Goal: Task Accomplishment & Management: Manage account settings

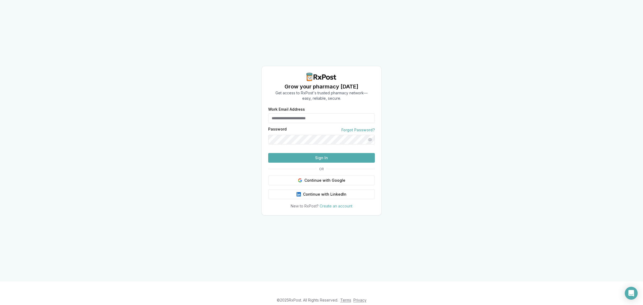
type input "**********"
click at [335, 163] on button "Sign In" at bounding box center [321, 158] width 107 height 10
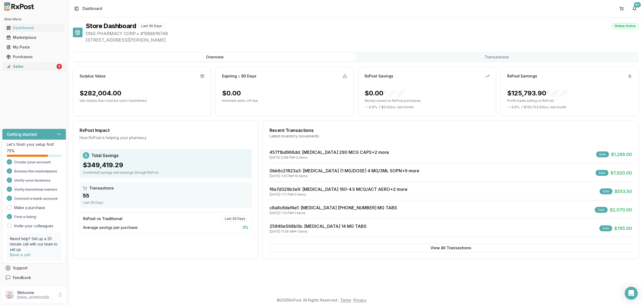
click at [42, 68] on div "Sales" at bounding box center [30, 66] width 49 height 5
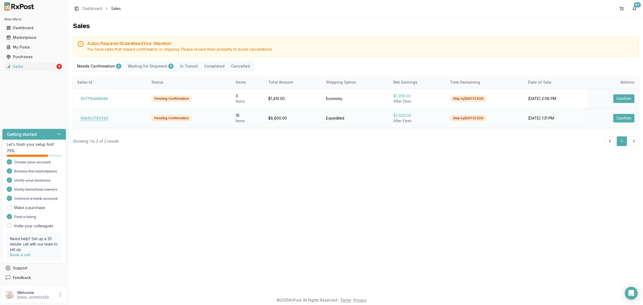
click at [102, 121] on button "0bb6c21823a3" at bounding box center [94, 118] width 34 height 9
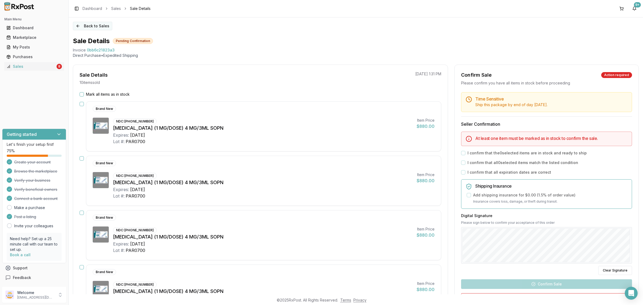
click at [102, 25] on button "Back to Sales" at bounding box center [92, 26] width 39 height 9
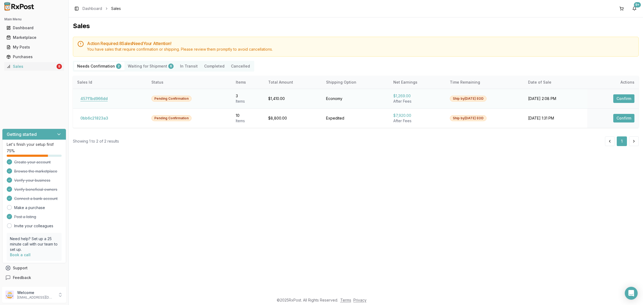
click at [97, 97] on button "457f1bd966dd" at bounding box center [94, 98] width 34 height 9
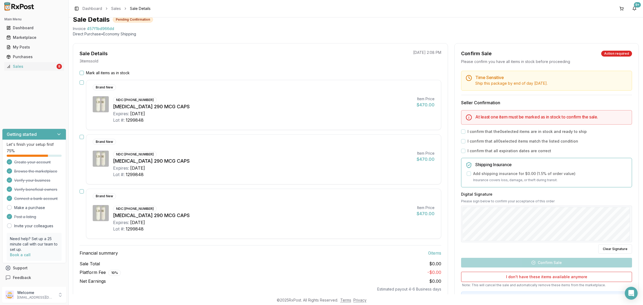
scroll to position [34, 0]
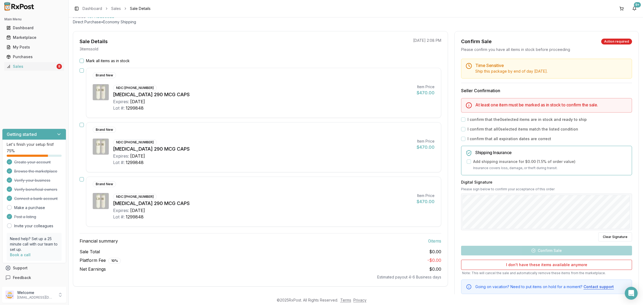
click at [98, 60] on label "Mark all items as in stock" at bounding box center [108, 60] width 44 height 5
click at [84, 60] on button "Mark all items as in stock" at bounding box center [82, 61] width 4 height 4
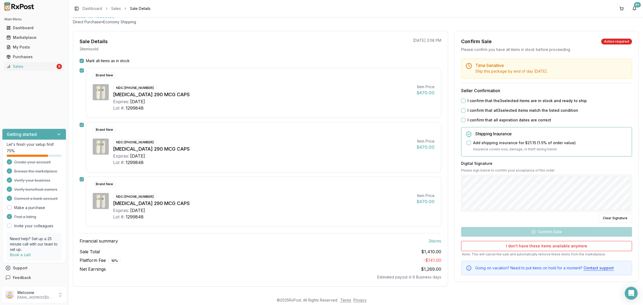
click at [462, 99] on button "I confirm that the 3 selected items are in stock and ready to ship" at bounding box center [463, 101] width 4 height 4
click at [462, 110] on button "I confirm that all 3 selected items match the listed condition" at bounding box center [463, 110] width 4 height 4
click at [462, 120] on button "I confirm that all expiration dates are correct" at bounding box center [463, 120] width 4 height 4
click at [549, 231] on button "Confirm Sale" at bounding box center [546, 232] width 171 height 10
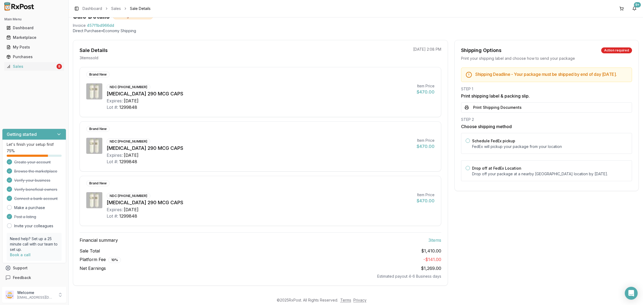
scroll to position [26, 0]
click at [479, 174] on div "Drop off at FedEx Location Drop off your package at a nearby FedEx location by …" at bounding box center [549, 171] width 155 height 12
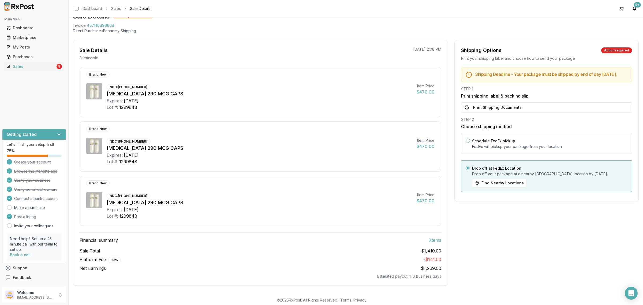
click at [485, 112] on button "Print Shipping Documents" at bounding box center [546, 107] width 171 height 10
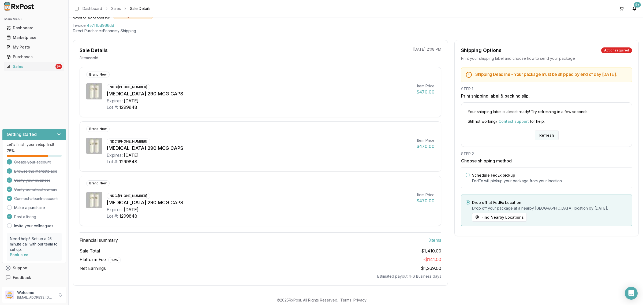
click at [543, 139] on button "Refresh" at bounding box center [547, 136] width 24 height 10
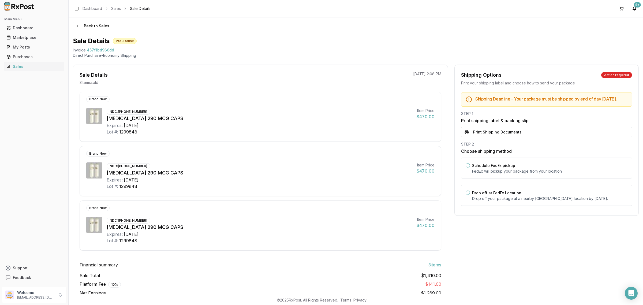
drag, startPoint x: 515, startPoint y: 136, endPoint x: 513, endPoint y: 143, distance: 8.0
click at [515, 136] on button "Print Shipping Documents" at bounding box center [546, 132] width 171 height 10
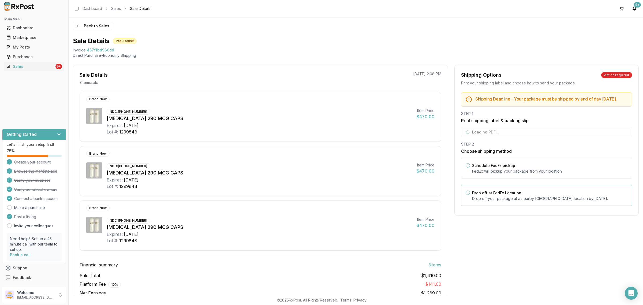
click at [507, 201] on p "Drop off your package at a nearby FedEx location by August 20, 2025 ." at bounding box center [549, 198] width 155 height 5
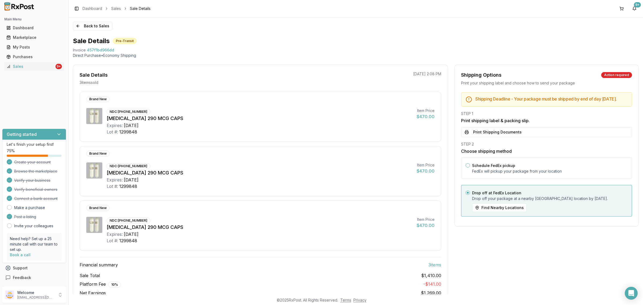
click at [102, 32] on div "Back to Sales Sale Details Pre-Transit Invoice 457f1bd966dd Direct Purchase • E…" at bounding box center [356, 155] width 575 height 277
click at [102, 28] on button "Back to Sales" at bounding box center [92, 26] width 39 height 9
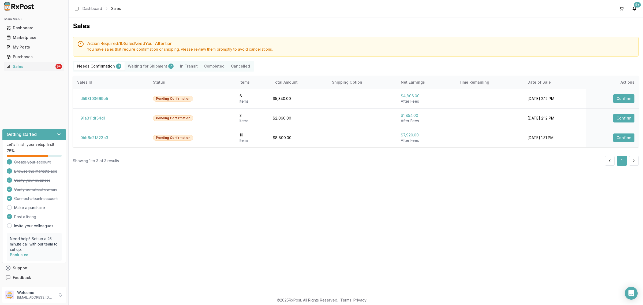
click at [260, 203] on div "Sales Action Required: 10 Sale s Need Your Attention! You have sales that requi…" at bounding box center [356, 155] width 575 height 277
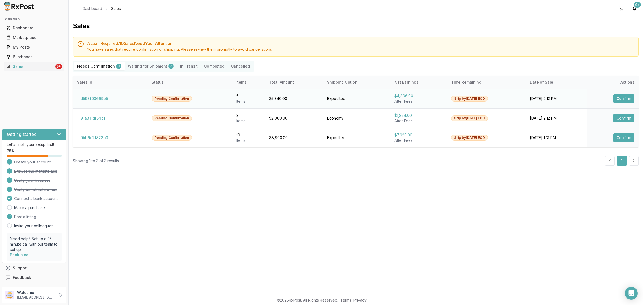
click at [90, 97] on button "d598f03669b5" at bounding box center [94, 98] width 34 height 9
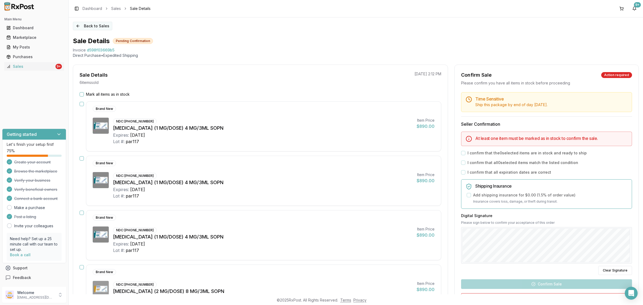
click at [95, 30] on button "Back to Sales" at bounding box center [92, 26] width 39 height 9
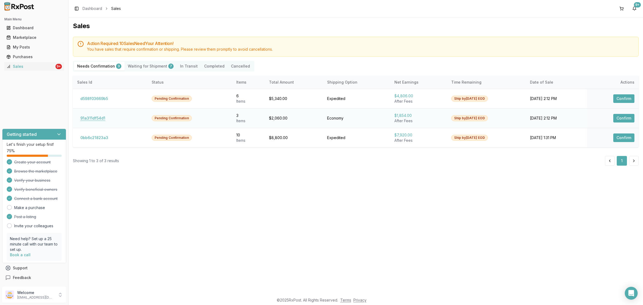
click at [103, 119] on button "91a311df54d1" at bounding box center [92, 118] width 31 height 9
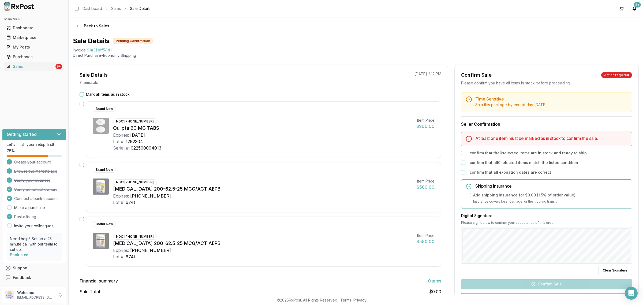
scroll to position [34, 0]
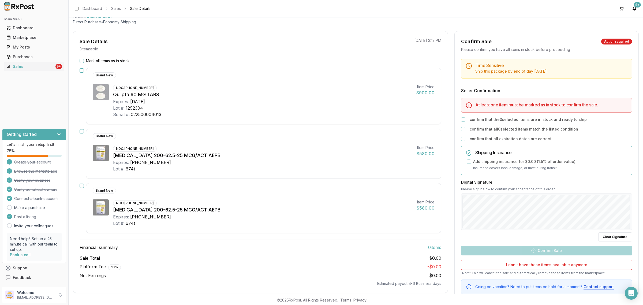
click at [306, 218] on div "Expires: 20227-03-01" at bounding box center [262, 217] width 299 height 6
click at [107, 56] on div "Sale Details 3 item s sold 08/13/2025 2:12 PM Mark all items as in stock Brand …" at bounding box center [260, 162] width 375 height 262
click at [106, 59] on label "Mark all items as in stock" at bounding box center [108, 60] width 44 height 5
click at [84, 59] on button "Mark all items as in stock" at bounding box center [82, 61] width 4 height 4
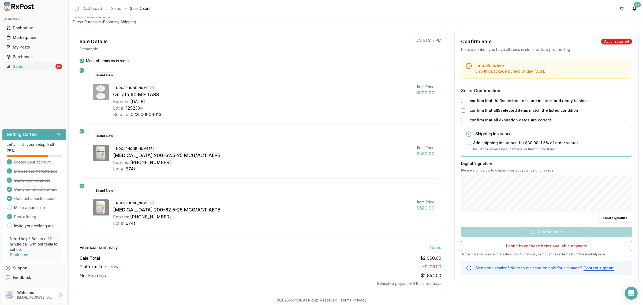
click at [471, 100] on label "I confirm that the 3 selected items are in stock and ready to ship" at bounding box center [527, 100] width 119 height 5
click at [466, 100] on button "I confirm that the 3 selected items are in stock and ready to ship" at bounding box center [463, 101] width 4 height 4
click at [471, 109] on label "I confirm that all 3 selected items match the listed condition" at bounding box center [523, 110] width 111 height 5
click at [466, 109] on button "I confirm that all 3 selected items match the listed condition" at bounding box center [463, 110] width 4 height 4
click at [471, 119] on label "I confirm that all expiration dates are correct" at bounding box center [510, 119] width 84 height 5
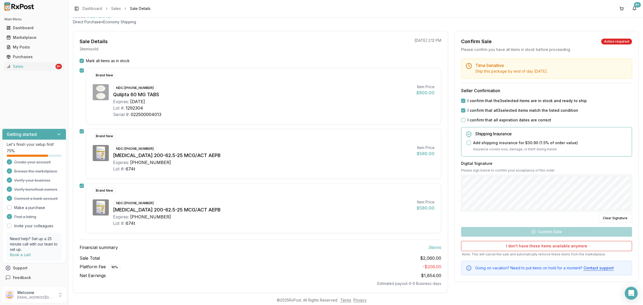
click at [466, 119] on button "I confirm that all expiration dates are correct" at bounding box center [463, 120] width 4 height 4
click at [550, 231] on button "Confirm Sale" at bounding box center [546, 232] width 171 height 10
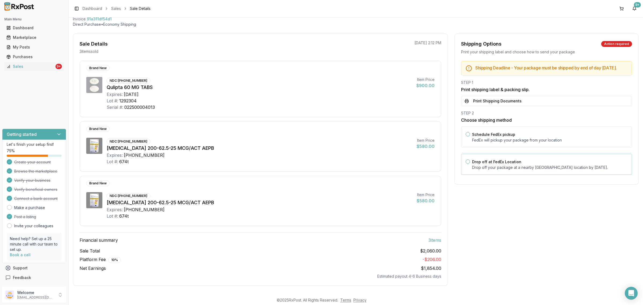
click at [495, 162] on div "Drop off at FedEx Location Drop off your package at a nearby FedEx location by …" at bounding box center [549, 164] width 155 height 12
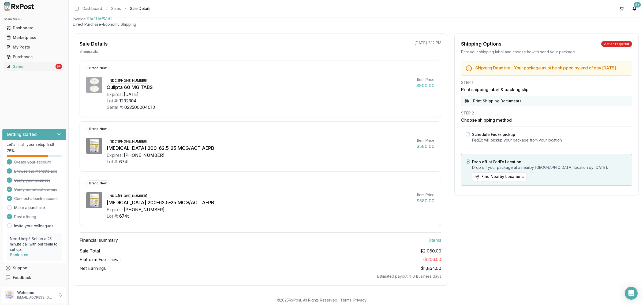
click at [493, 104] on button "Print Shipping Documents" at bounding box center [546, 101] width 171 height 10
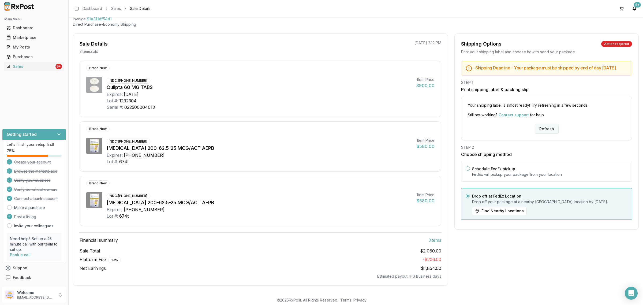
click at [538, 129] on button "Refresh" at bounding box center [547, 129] width 24 height 10
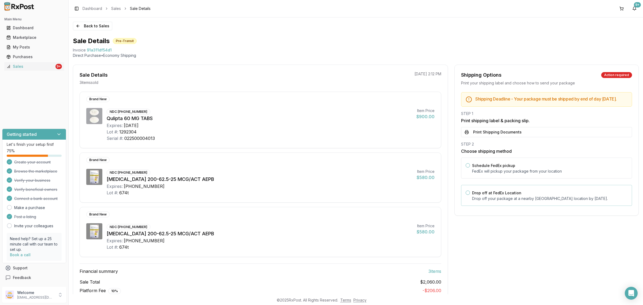
click at [507, 195] on label "Drop off at FedEx Location" at bounding box center [496, 193] width 49 height 5
click at [470, 195] on button "Drop off at FedEx Location" at bounding box center [468, 193] width 4 height 4
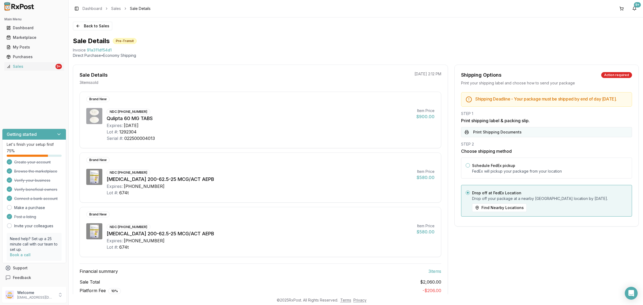
click at [511, 136] on button "Print Shipping Documents" at bounding box center [546, 132] width 171 height 10
click at [48, 65] on div "Sales" at bounding box center [30, 66] width 48 height 5
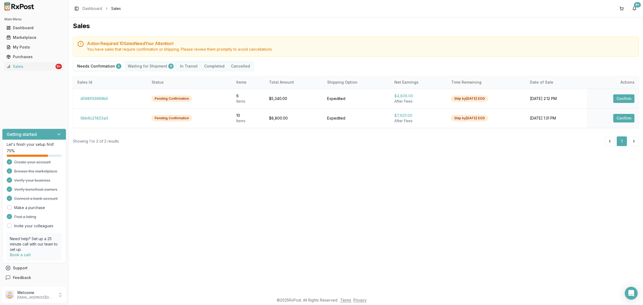
click at [156, 67] on Shipment "Waiting for Shipment 8" at bounding box center [151, 66] width 52 height 9
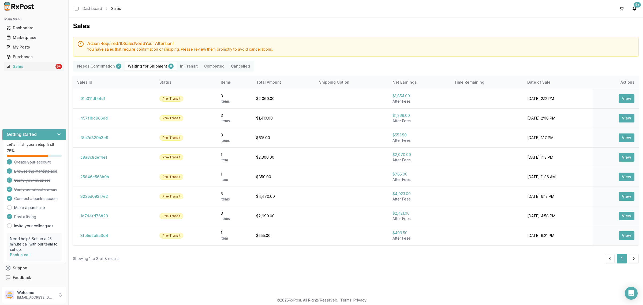
click at [96, 66] on Confirmation "Needs Confirmation 2" at bounding box center [99, 66] width 51 height 9
click at [93, 68] on Confirmation "Needs Confirmation 2" at bounding box center [99, 66] width 51 height 9
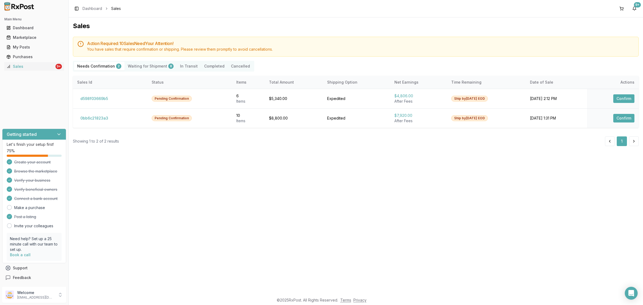
click at [93, 64] on Confirmation "Needs Confirmation 2" at bounding box center [99, 66] width 51 height 9
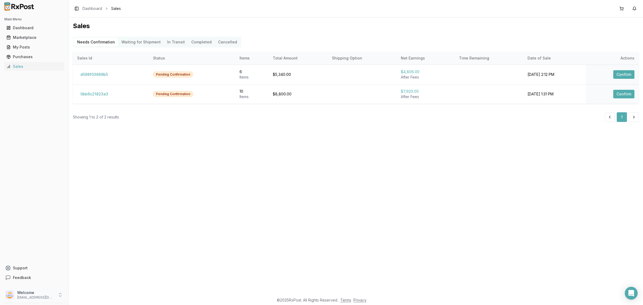
click at [40, 297] on p "[EMAIL_ADDRESS][DOMAIN_NAME]" at bounding box center [35, 297] width 37 height 4
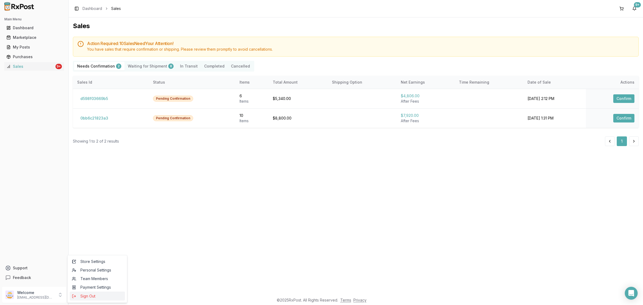
click at [88, 296] on span "Sign Out" at bounding box center [97, 296] width 51 height 5
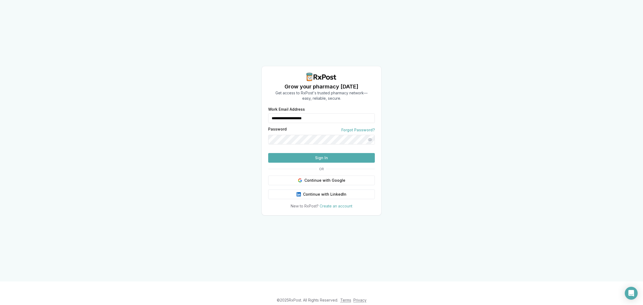
drag, startPoint x: 326, startPoint y: 109, endPoint x: 253, endPoint y: 113, distance: 72.8
click at [253, 113] on div "**********" at bounding box center [321, 140] width 643 height 281
type input "**********"
click at [325, 163] on button "Sign In" at bounding box center [321, 158] width 107 height 10
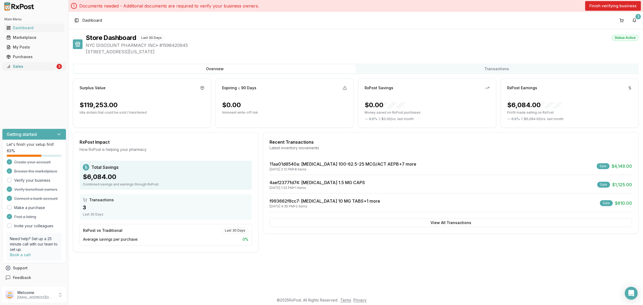
click at [27, 66] on div "Sales" at bounding box center [30, 66] width 49 height 5
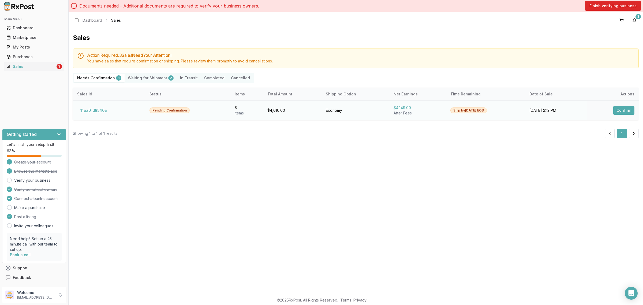
click at [99, 111] on button "11aa01d8540a" at bounding box center [93, 110] width 33 height 9
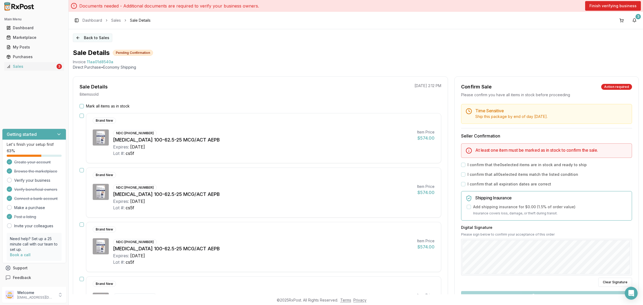
click at [93, 38] on button "Back to Sales" at bounding box center [92, 38] width 39 height 9
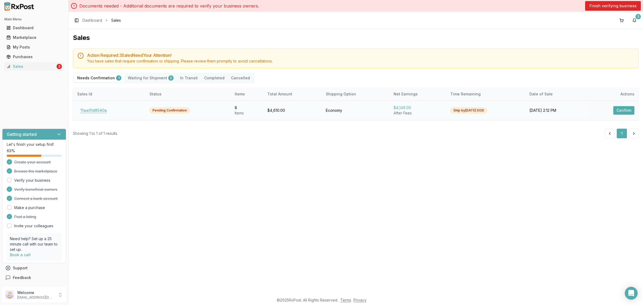
click at [98, 110] on button "11aa01d8540a" at bounding box center [93, 110] width 33 height 9
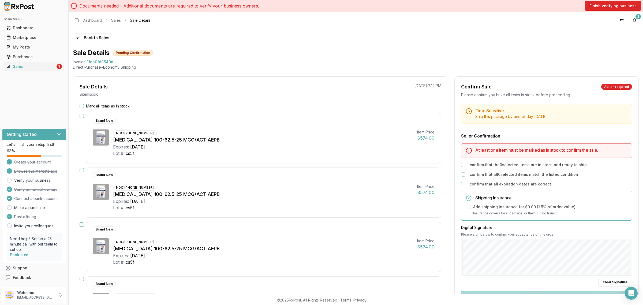
click at [192, 92] on div "Sale Details 8 item s sold 08/13/2025 2:12 PM" at bounding box center [260, 90] width 375 height 14
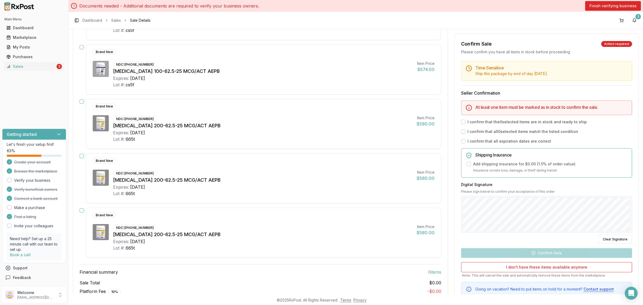
scroll to position [321, 0]
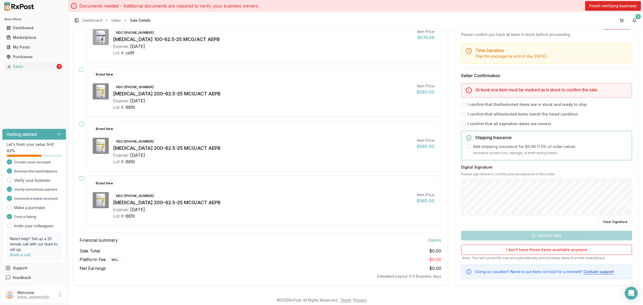
click at [82, 178] on button "button" at bounding box center [82, 178] width 4 height 4
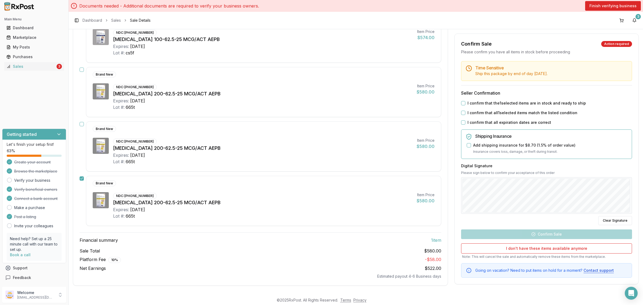
click at [82, 125] on button "button" at bounding box center [82, 124] width 4 height 4
click at [81, 68] on button "button" at bounding box center [82, 70] width 4 height 4
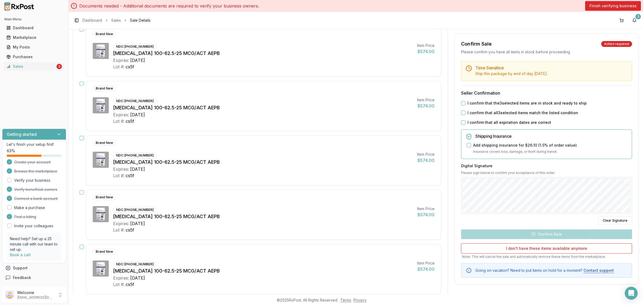
scroll to position [0, 0]
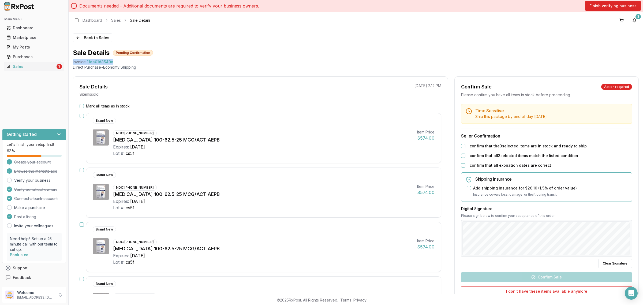
drag, startPoint x: 72, startPoint y: 62, endPoint x: 122, endPoint y: 61, distance: 50.4
click at [122, 61] on div "Back to Sales Sale Details Pending Confirmation Invoice 11aa01d8540a Direct Pur…" at bounding box center [356, 161] width 575 height 265
copy div "Invoice 11aa01d8540a"
click at [632, 294] on icon "Open Intercom Messenger" at bounding box center [631, 293] width 6 height 7
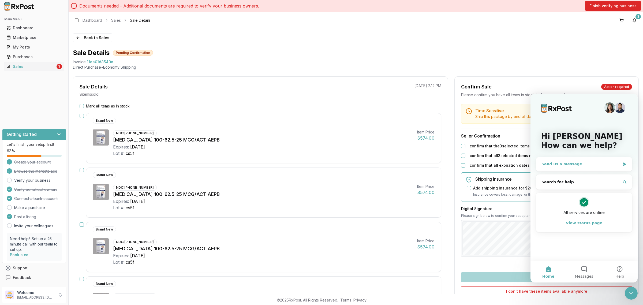
click at [589, 165] on div "Send us a message" at bounding box center [581, 164] width 79 height 6
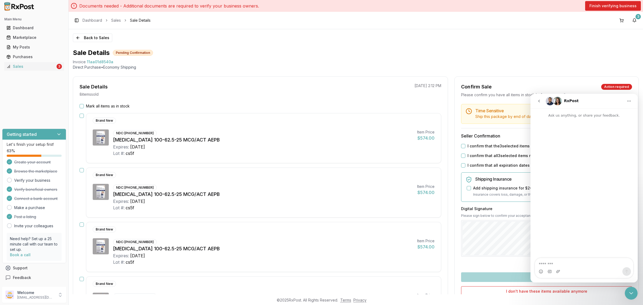
click at [563, 264] on textarea "Message…" at bounding box center [584, 262] width 98 height 9
type textarea "*****"
type textarea "**********"
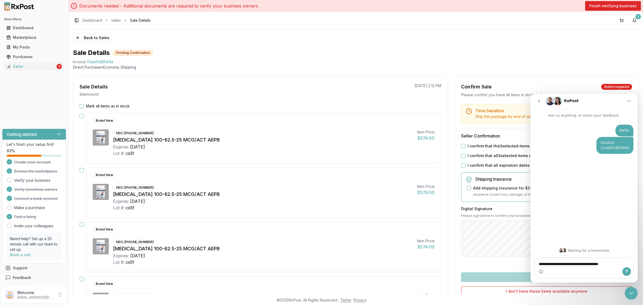
type textarea "**********"
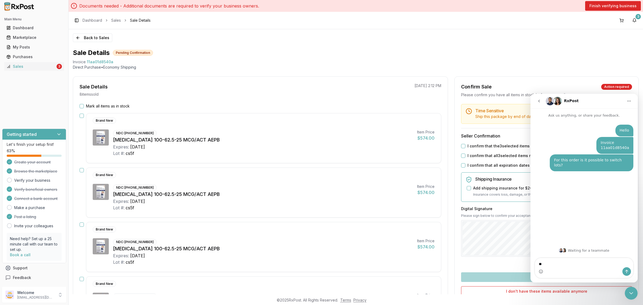
type textarea "*"
type textarea "*********"
click at [581, 214] on div "Hello George • Just now Invoice 11aa01d8540a George • Just now For this order i…" at bounding box center [584, 175] width 107 height 114
click at [540, 101] on icon "go back" at bounding box center [539, 101] width 4 height 4
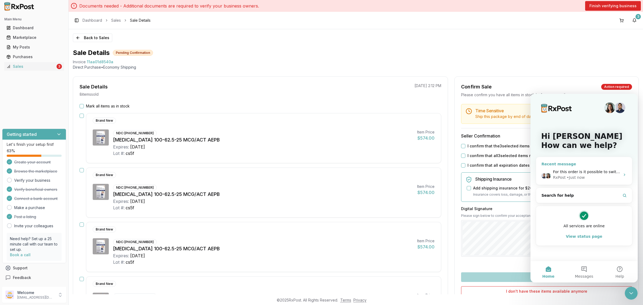
click at [579, 173] on span "For this order is it possible to switch lots?" at bounding box center [592, 172] width 78 height 4
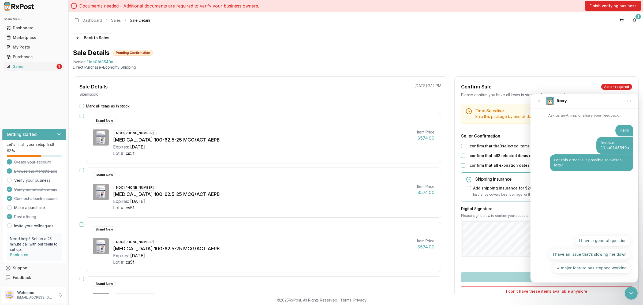
click at [533, 101] on nav "Roxy" at bounding box center [584, 101] width 107 height 14
click at [536, 101] on button "go back" at bounding box center [539, 101] width 10 height 10
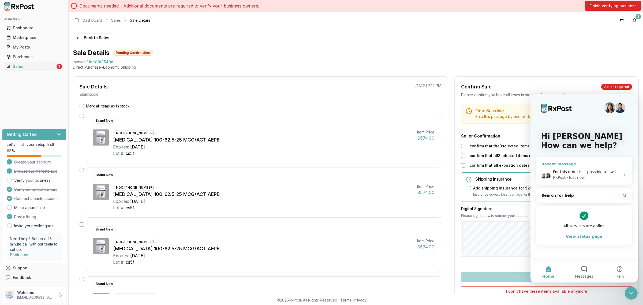
click at [567, 176] on div "• Just now" at bounding box center [576, 178] width 18 height 6
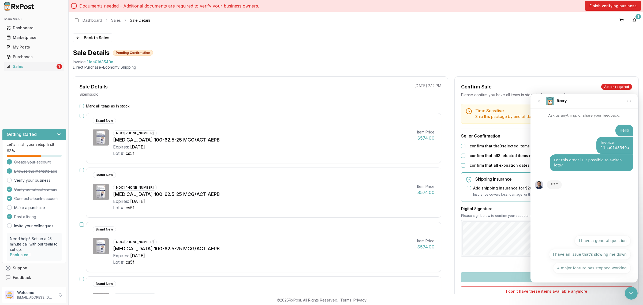
click at [598, 262] on div "A major feature has stopped working I have a general question I have an issue t…" at bounding box center [584, 255] width 93 height 41
click at [536, 99] on button "go back" at bounding box center [539, 101] width 10 height 10
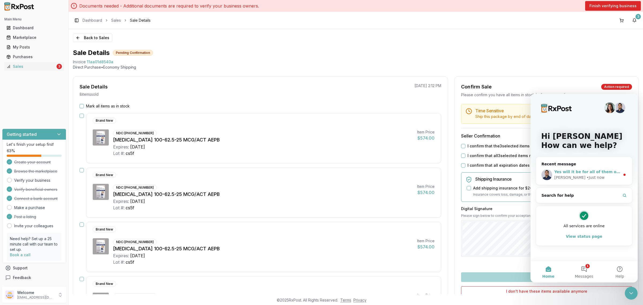
click at [605, 177] on div "Manuel • Just now" at bounding box center [588, 178] width 66 height 6
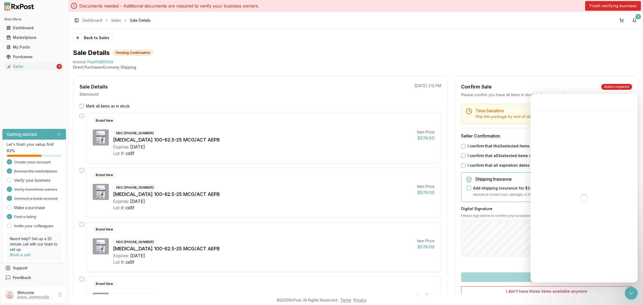
scroll to position [1, 0]
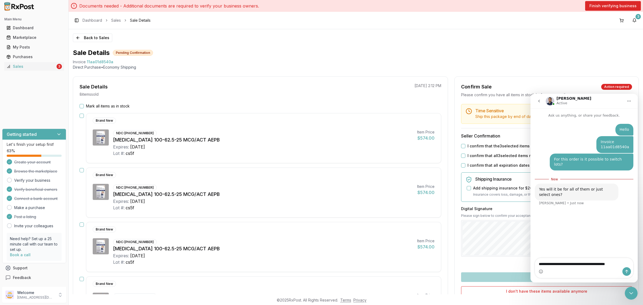
type textarea "**********"
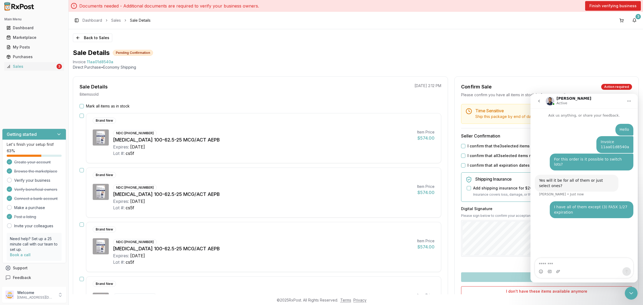
click at [541, 103] on icon "go back" at bounding box center [539, 101] width 4 height 4
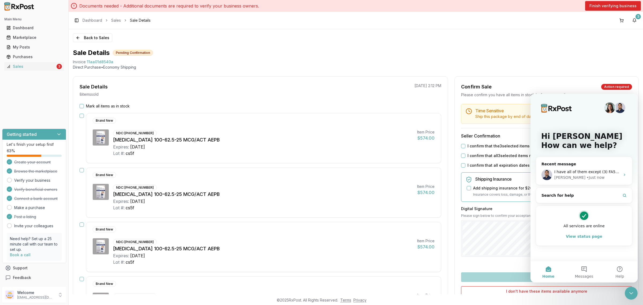
click at [543, 52] on div "Sale Details Pending Confirmation" at bounding box center [356, 53] width 566 height 9
click at [633, 292] on icon "Close Intercom Messenger" at bounding box center [631, 293] width 6 height 6
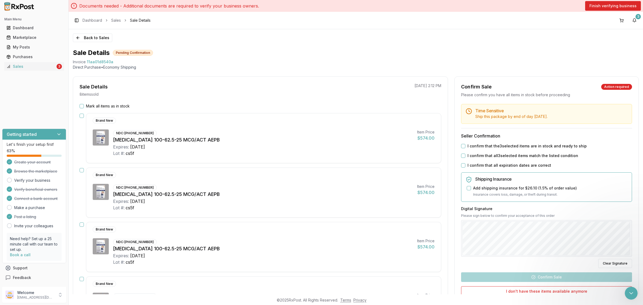
scroll to position [0, 0]
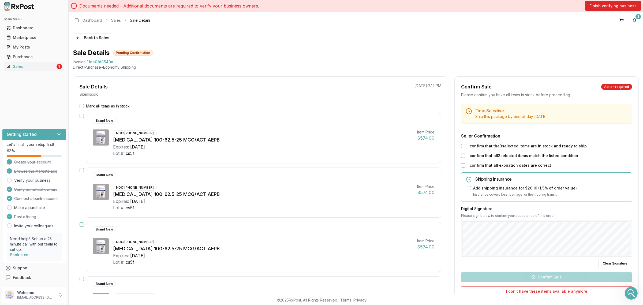
click at [631, 292] on icon "Open Intercom Messenger" at bounding box center [631, 293] width 9 height 9
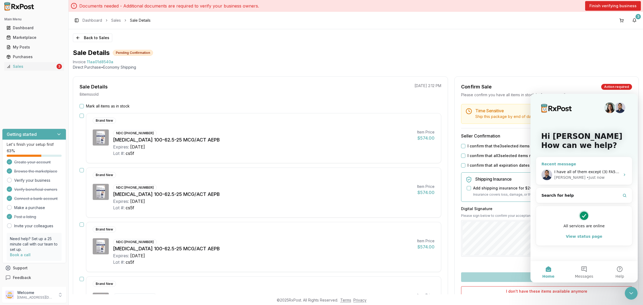
click at [585, 173] on span "I have all of them except (3) FA5X 1/27 expiration" at bounding box center [602, 172] width 94 height 4
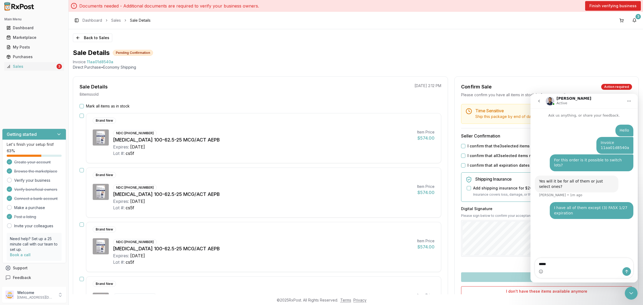
type textarea "******"
click at [555, 45] on div "Back to Sales Sale Details Pending Confirmation Invoice 11aa01d8540a Direct Pur…" at bounding box center [356, 161] width 575 height 265
click at [632, 295] on icon "Close Intercom Messenger" at bounding box center [631, 293] width 6 height 6
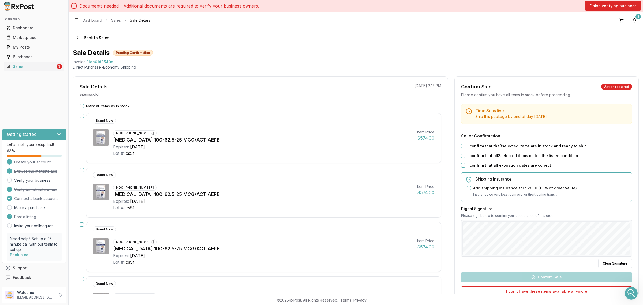
click at [524, 45] on div "Back to Sales Sale Details Pending Confirmation Invoice 11aa01d8540a Direct Pur…" at bounding box center [356, 161] width 575 height 265
click at [98, 38] on button "Back to Sales" at bounding box center [92, 38] width 39 height 9
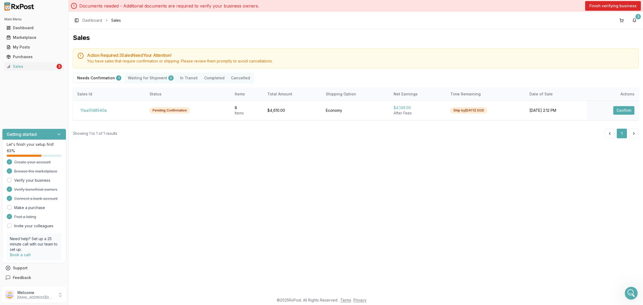
click at [232, 179] on div "Sales Action Required: 3 Sale s Need Your Attention! You have sales that requir…" at bounding box center [356, 161] width 575 height 265
click at [633, 293] on icon "Open Intercom Messenger" at bounding box center [631, 293] width 9 height 9
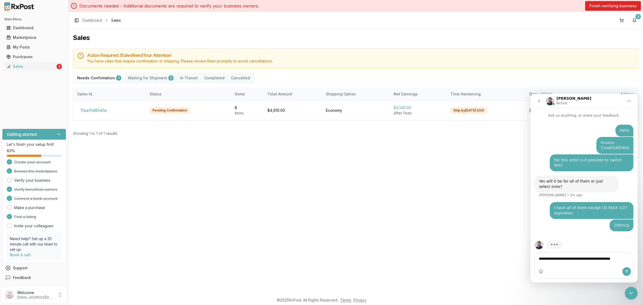
type textarea "**********"
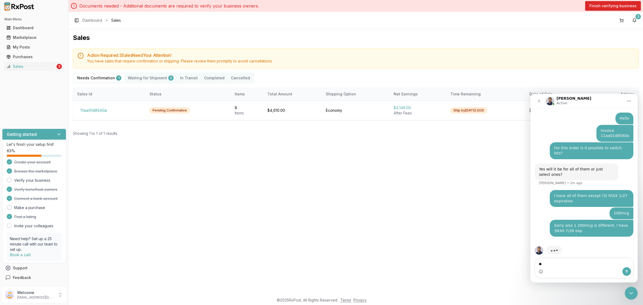
type textarea "*"
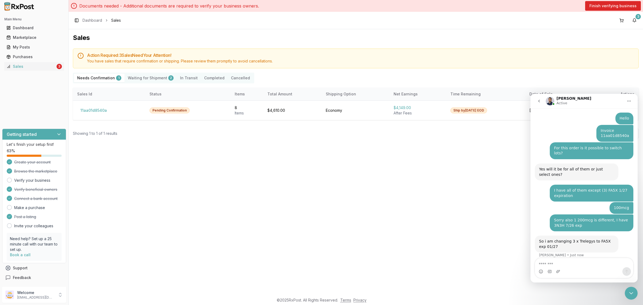
scroll to position [13, 0]
click at [595, 263] on textarea "Message…" at bounding box center [584, 262] width 98 height 9
type textarea "*******"
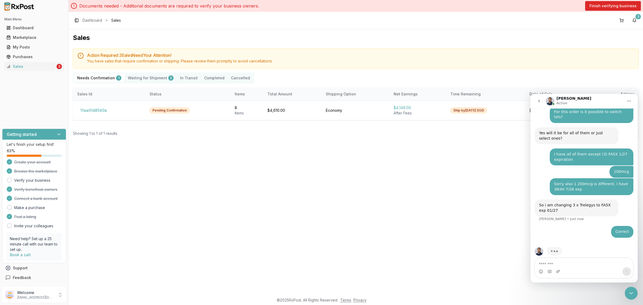
scroll to position [49, 0]
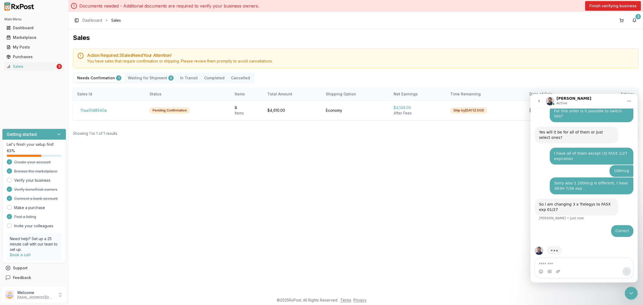
click at [585, 264] on textarea "Message…" at bounding box center [584, 262] width 98 height 9
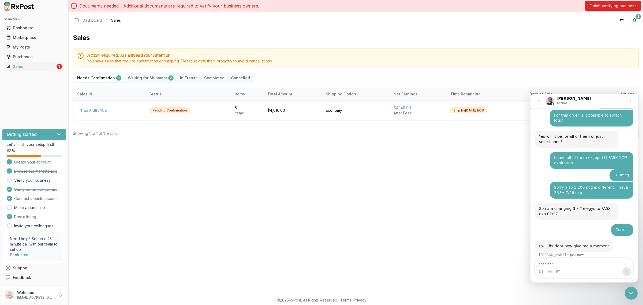
scroll to position [45, 0]
type textarea "*********"
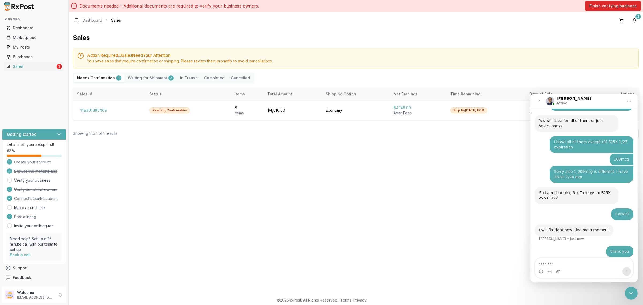
click at [632, 293] on icon "Close Intercom Messenger" at bounding box center [632, 293] width 4 height 2
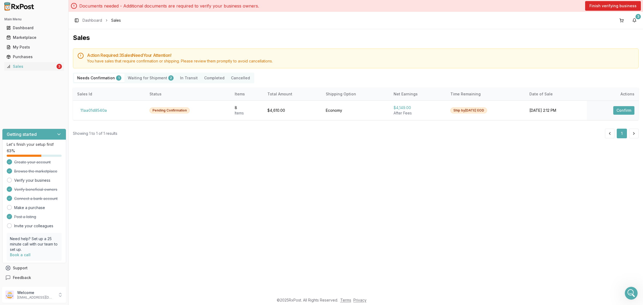
click at [391, 169] on div "Sales Action Required: 3 Sale s Need Your Attention! You have sales that requir…" at bounding box center [356, 161] width 575 height 265
click at [106, 112] on button "11aa01d8540a" at bounding box center [93, 110] width 33 height 9
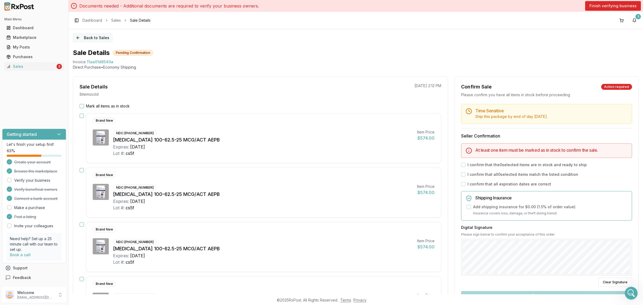
click at [104, 40] on button "Back to Sales" at bounding box center [92, 38] width 39 height 9
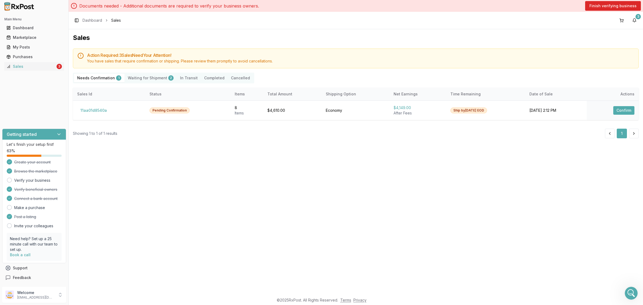
click at [141, 77] on Shipment "Waiting for Shipment 2" at bounding box center [151, 78] width 52 height 9
click at [139, 77] on Shipment "Waiting for Shipment 2" at bounding box center [151, 78] width 52 height 9
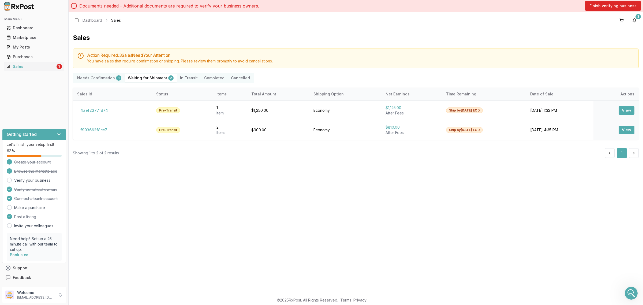
click at [107, 79] on Confirmation "Needs Confirmation 1" at bounding box center [99, 78] width 51 height 9
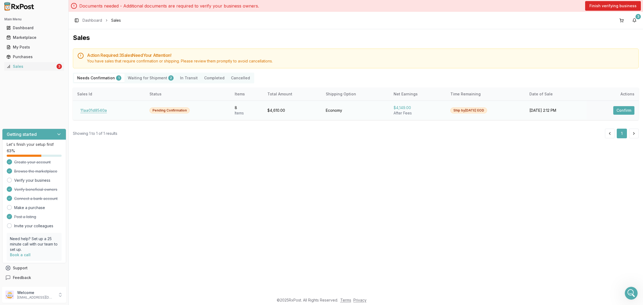
click at [92, 109] on button "11aa01d8540a" at bounding box center [93, 110] width 33 height 9
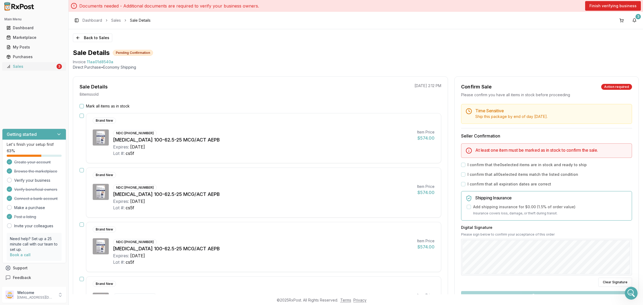
click at [46, 65] on div "Sales" at bounding box center [30, 66] width 49 height 5
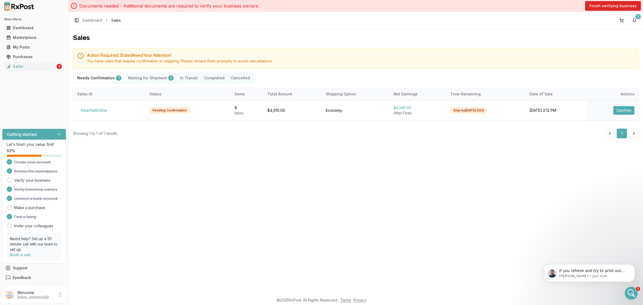
scroll to position [99, 0]
click at [585, 274] on p "Manuel • Just now" at bounding box center [593, 276] width 69 height 5
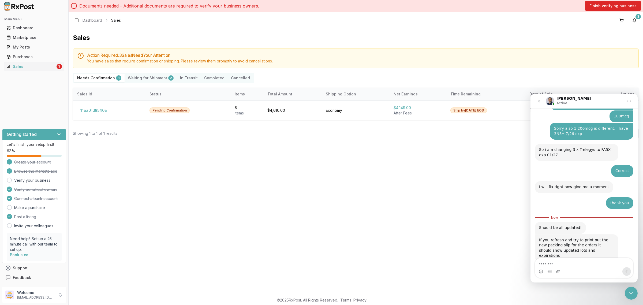
scroll to position [108, 0]
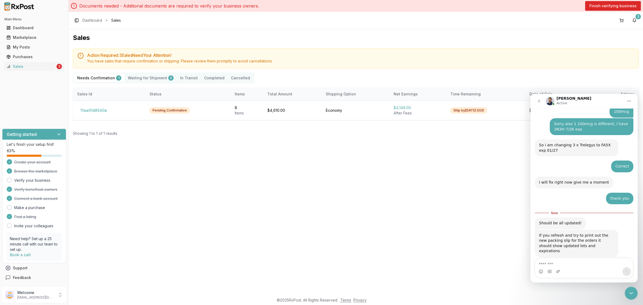
click at [437, 222] on div "Sales Action Required: 3 Sale s Need Your Attention! You have sales that requir…" at bounding box center [356, 161] width 575 height 265
click at [97, 112] on button "11aa01d8540a" at bounding box center [93, 110] width 33 height 9
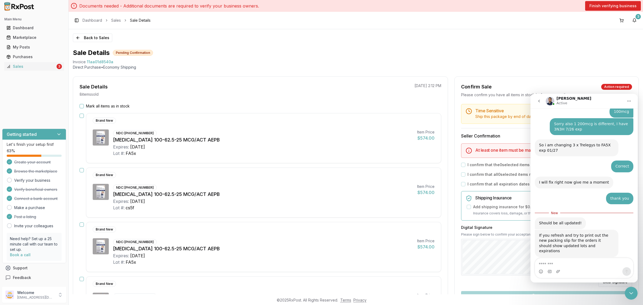
click at [633, 294] on icon "Close Intercom Messenger" at bounding box center [631, 293] width 6 height 6
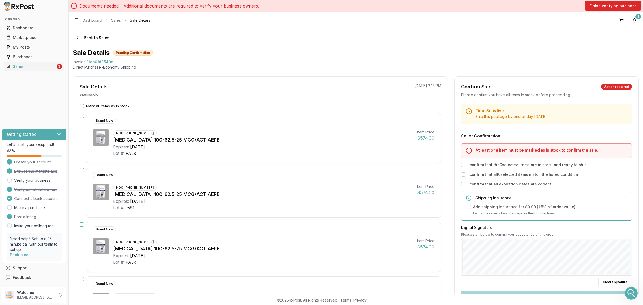
click at [90, 104] on label "Mark all items as in stock" at bounding box center [108, 105] width 44 height 5
click at [84, 104] on button "Mark all items as in stock" at bounding box center [82, 106] width 4 height 4
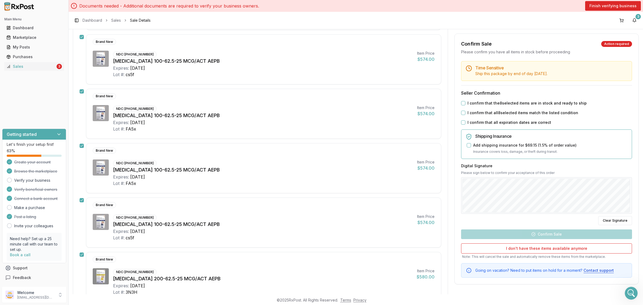
scroll to position [134, 0]
click at [461, 103] on button "I confirm that the 8 selected items are in stock and ready to ship" at bounding box center [463, 103] width 4 height 4
click at [463, 114] on button "I confirm that all 8 selected items match the listed condition" at bounding box center [463, 113] width 4 height 4
click at [463, 123] on button "I confirm that all expiration dates are correct" at bounding box center [463, 122] width 4 height 4
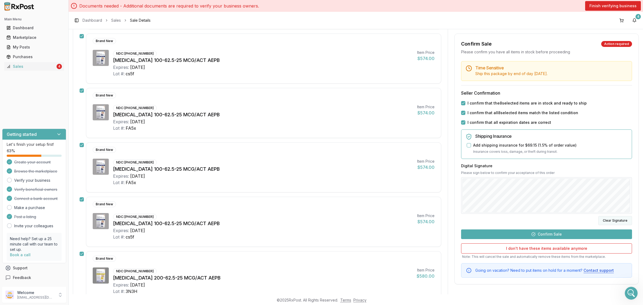
click at [607, 220] on button "Clear Signature" at bounding box center [616, 220] width 34 height 9
click at [615, 217] on button "Clear Signature" at bounding box center [616, 220] width 34 height 9
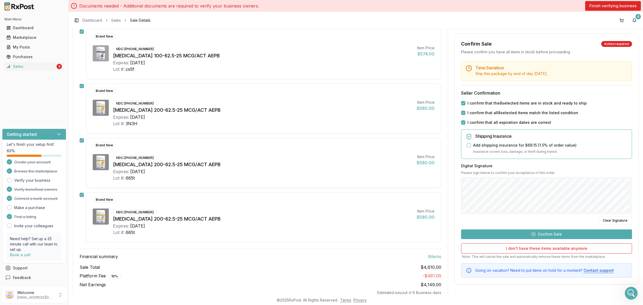
scroll to position [321, 0]
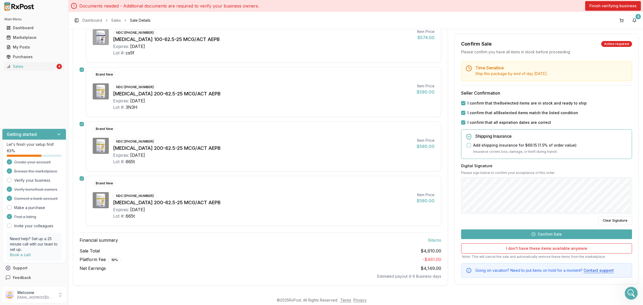
click at [545, 235] on button "Confirm Sale" at bounding box center [546, 234] width 171 height 10
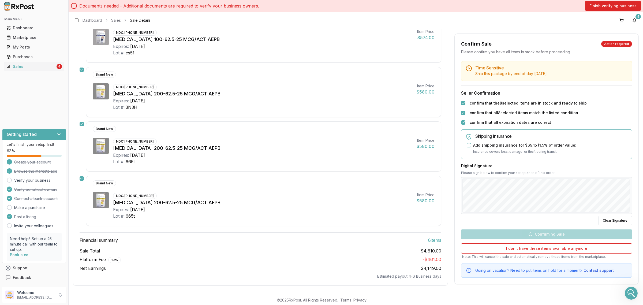
scroll to position [312, 0]
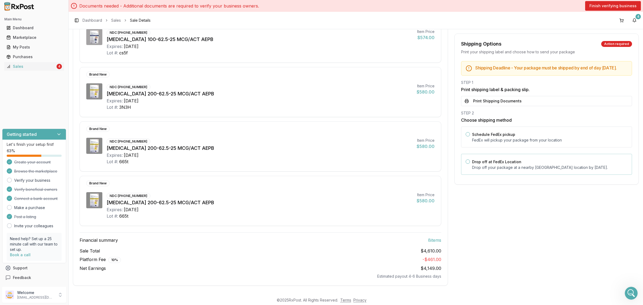
click at [523, 164] on div "Drop off at FedEx Location Drop off your package at a nearby FedEx location by …" at bounding box center [549, 164] width 155 height 12
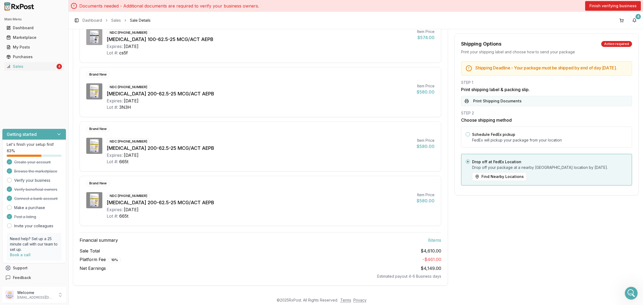
click at [518, 105] on button "Print Shipping Documents" at bounding box center [546, 101] width 171 height 10
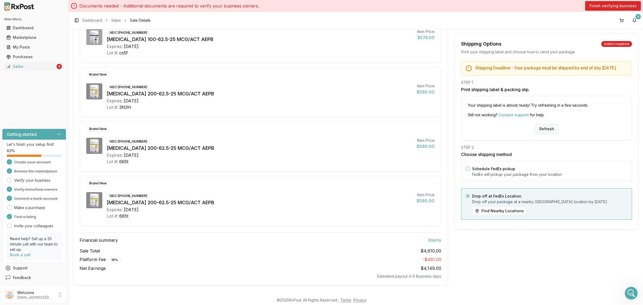
click at [542, 134] on button "Refresh" at bounding box center [547, 129] width 24 height 10
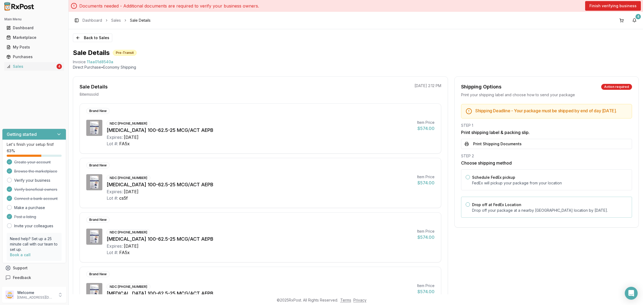
click at [494, 207] on label "Drop off at FedEx Location" at bounding box center [496, 204] width 49 height 5
click at [470, 207] on button "Drop off at FedEx Location" at bounding box center [468, 204] width 4 height 4
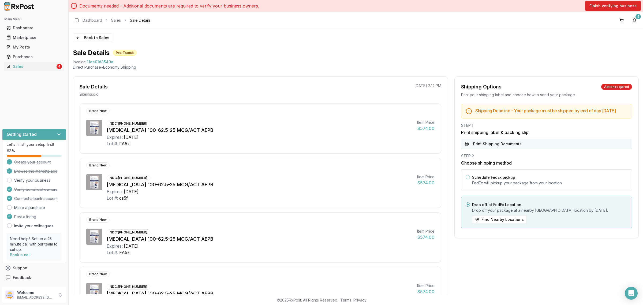
click at [498, 146] on button "Print Shipping Documents" at bounding box center [546, 144] width 171 height 10
click at [99, 37] on button "Back to Sales" at bounding box center [92, 38] width 39 height 9
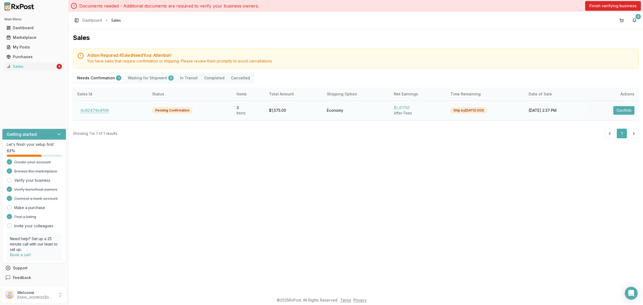
click at [104, 109] on button "4c92479c4f06" at bounding box center [94, 110] width 35 height 9
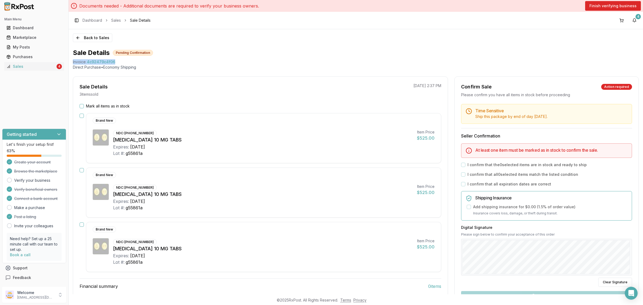
drag, startPoint x: 72, startPoint y: 62, endPoint x: 114, endPoint y: 62, distance: 42.6
click at [114, 62] on div "Back to Sales Sale Details Pending Confirmation Invoice 4c92479c4f06 Direct Pur…" at bounding box center [356, 161] width 575 height 265
copy div "Invoice 4c92479c4f06"
click at [634, 294] on icon "Open Intercom Messenger" at bounding box center [631, 293] width 6 height 7
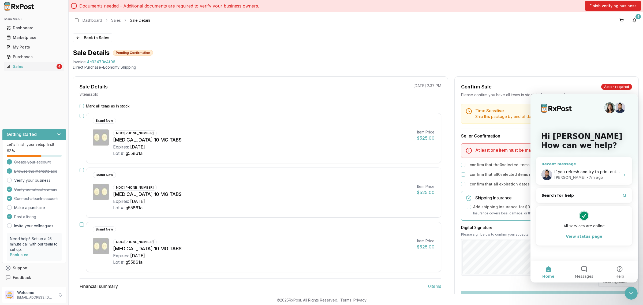
click at [612, 174] on div "If you refresh and try to print out the new packing slip for the orders it shou…" at bounding box center [588, 172] width 66 height 6
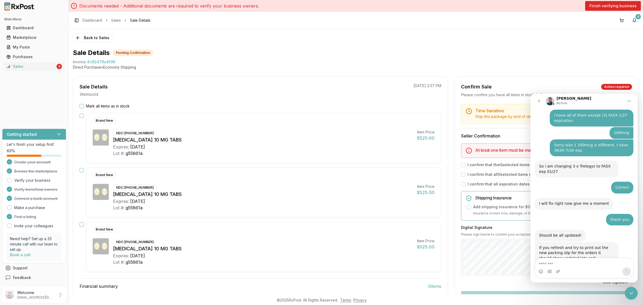
scroll to position [99, 0]
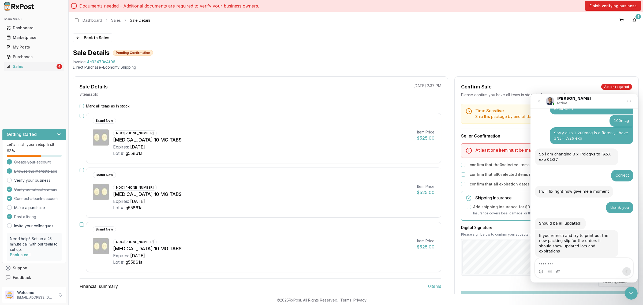
click at [578, 265] on textarea "Message…" at bounding box center [584, 262] width 98 height 9
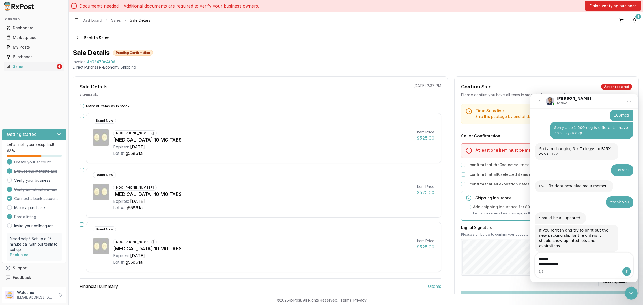
type textarea "**********"
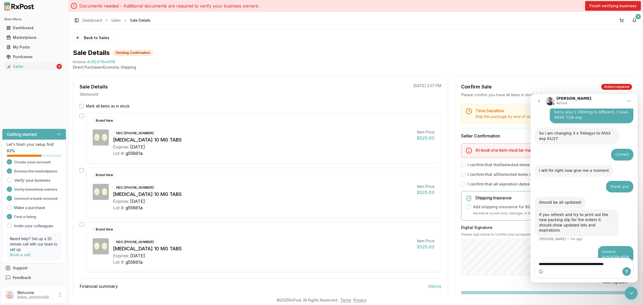
type textarea "**********"
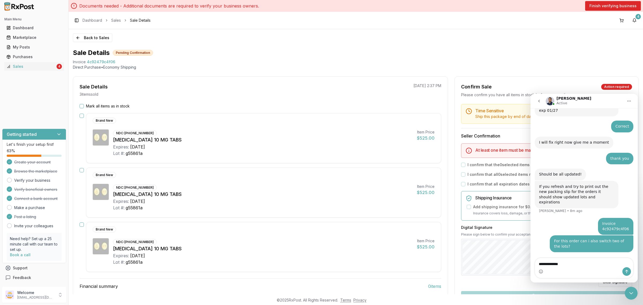
scroll to position [138, 0]
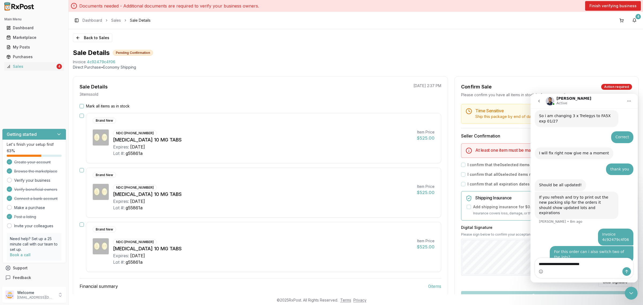
type textarea "**********"
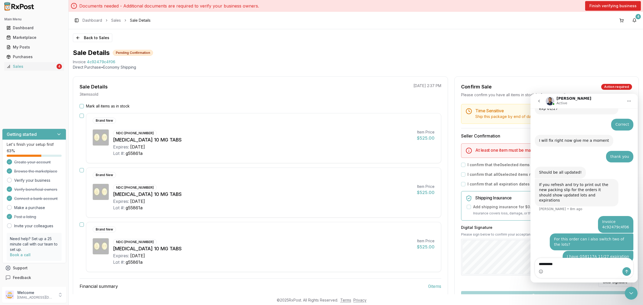
type textarea "**********"
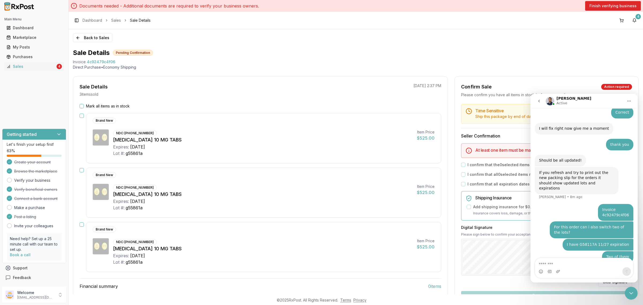
drag, startPoint x: 636, startPoint y: 294, endPoint x: 632, endPoint y: 293, distance: 3.8
click at [635, 294] on div "Close Intercom Messenger" at bounding box center [631, 293] width 13 height 13
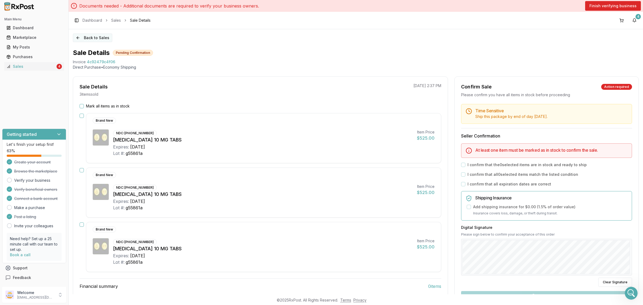
click at [86, 36] on button "Back to Sales" at bounding box center [92, 38] width 39 height 9
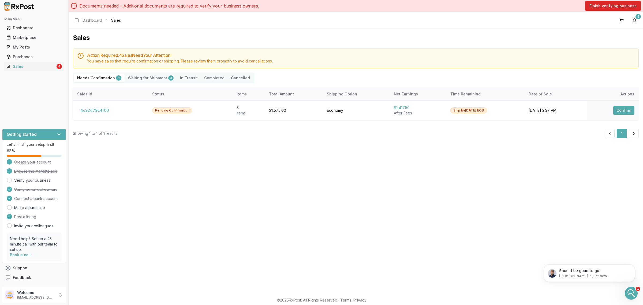
scroll to position [178, 0]
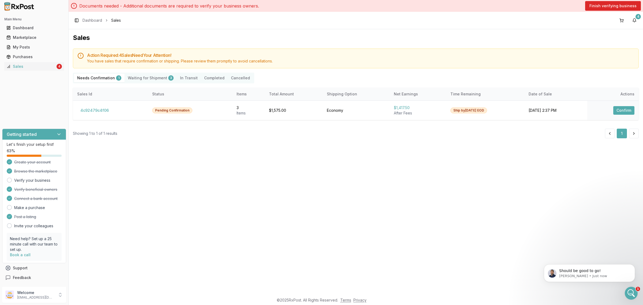
drag, startPoint x: 297, startPoint y: 215, endPoint x: 292, endPoint y: 207, distance: 9.2
click at [298, 215] on div "Sales Action Required: 4 Sale s Need Your Attention! You have sales that requir…" at bounding box center [356, 161] width 575 height 265
click at [588, 273] on p "Should be good to go!" at bounding box center [593, 270] width 69 height 5
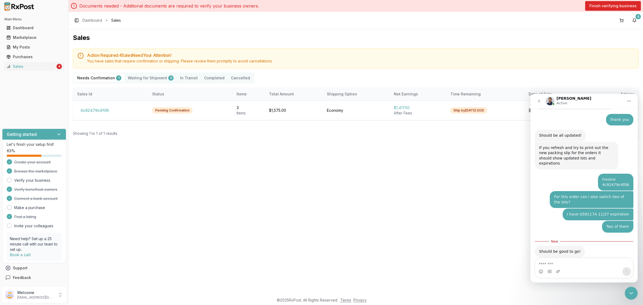
scroll to position [187, 0]
click at [630, 291] on icon "Close Intercom Messenger" at bounding box center [631, 293] width 6 height 6
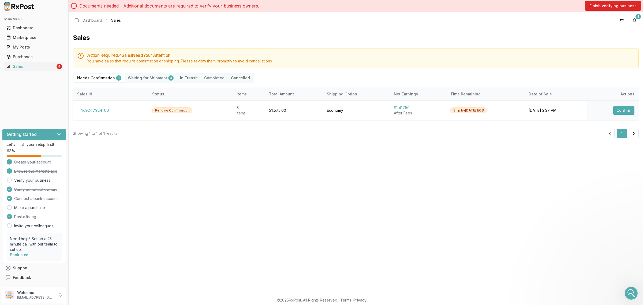
click at [372, 235] on div "Sales Action Required: 4 Sale s Need Your Attention! You have sales that requir…" at bounding box center [356, 161] width 575 height 265
click at [98, 111] on button "4c92479c4f06" at bounding box center [94, 110] width 35 height 9
click at [97, 110] on button "4c92479c4f06" at bounding box center [94, 110] width 35 height 9
drag, startPoint x: 587, startPoint y: 238, endPoint x: 586, endPoint y: 229, distance: 8.3
click at [586, 237] on div "Sales Action Required: 4 Sale s Need Your Attention! You have sales that requir…" at bounding box center [356, 161] width 575 height 265
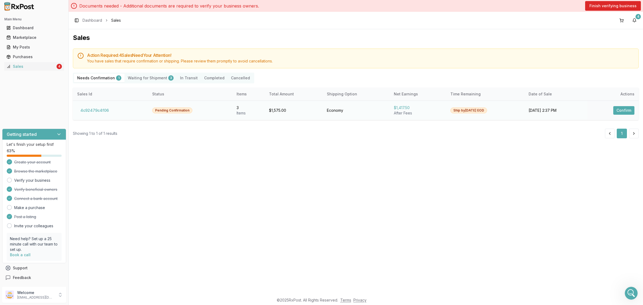
click at [624, 110] on button "Confirm" at bounding box center [624, 110] width 21 height 9
click at [416, 223] on div "Sales Action Required: 4 Sale s Need Your Attention! You have sales that requir…" at bounding box center [356, 161] width 575 height 265
click at [98, 98] on th "Sales Id" at bounding box center [110, 94] width 75 height 13
click at [103, 112] on button "4c92479c4f06" at bounding box center [94, 110] width 35 height 9
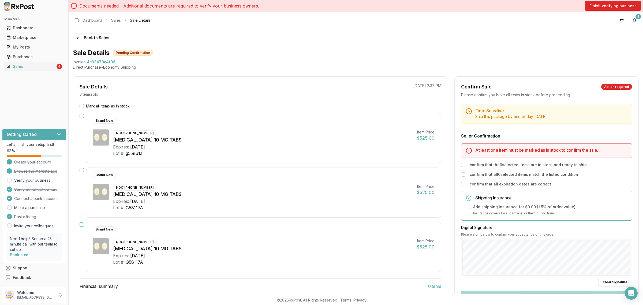
click at [95, 105] on label "Mark all items as in stock" at bounding box center [108, 105] width 44 height 5
click at [84, 105] on button "Mark all items as in stock" at bounding box center [82, 106] width 4 height 4
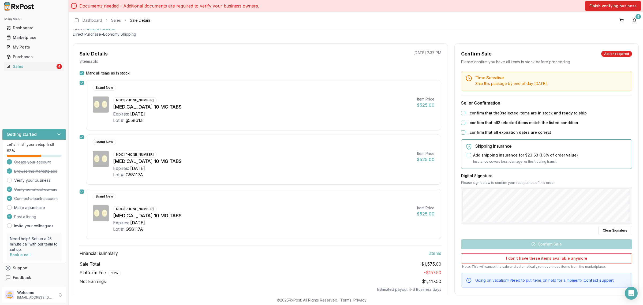
scroll to position [34, 0]
click at [461, 111] on div "I confirm that the 3 selected items are in stock and ready to ship" at bounding box center [546, 112] width 171 height 5
click at [462, 113] on button "I confirm that the 3 selected items are in stock and ready to ship" at bounding box center [463, 112] width 4 height 4
click at [463, 123] on button "I confirm that all 3 selected items match the listed condition" at bounding box center [463, 122] width 4 height 4
click at [463, 132] on button "I confirm that all expiration dates are correct" at bounding box center [463, 132] width 4 height 4
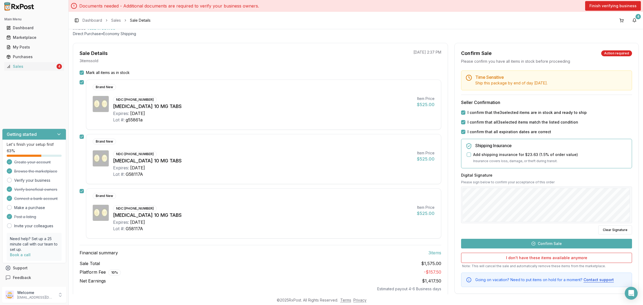
click at [532, 243] on button "Confirm Sale" at bounding box center [546, 244] width 171 height 10
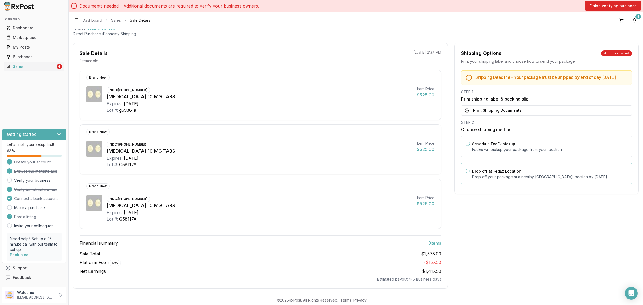
click at [489, 173] on div "Drop off at FedEx Location Drop off your package at a nearby [GEOGRAPHIC_DATA] …" at bounding box center [549, 174] width 155 height 12
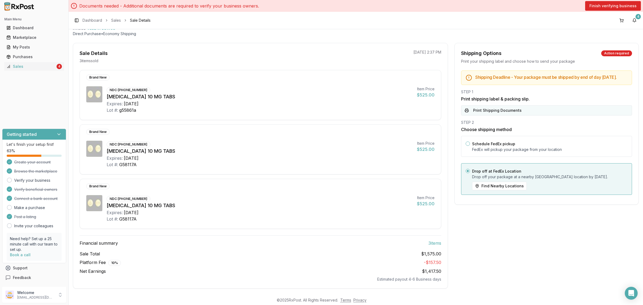
click at [492, 114] on button "Print Shipping Documents" at bounding box center [546, 110] width 171 height 10
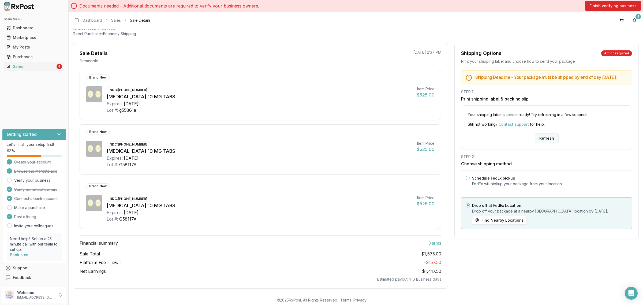
click at [544, 143] on button "Refresh" at bounding box center [547, 139] width 24 height 10
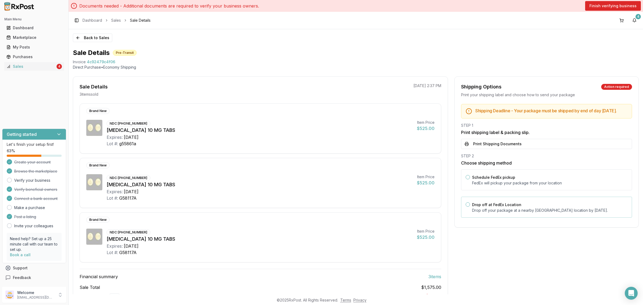
click at [505, 213] on p "Drop off your package at a nearby FedEx location by August 20, 2025 ." at bounding box center [549, 210] width 155 height 5
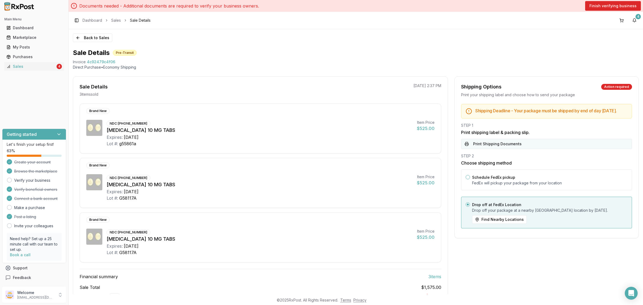
click at [502, 146] on button "Print Shipping Documents" at bounding box center [546, 144] width 171 height 10
click at [502, 146] on div "STEP 1 Print shipping label & packing slip. Print Shipping Documents" at bounding box center [546, 136] width 171 height 26
click at [83, 41] on button "Back to Sales" at bounding box center [92, 38] width 39 height 9
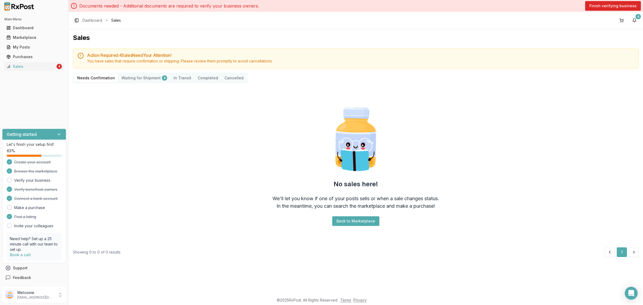
click at [214, 168] on div "No sales here! We'll let you know if one of your posts sells or when a sale cha…" at bounding box center [356, 165] width 566 height 155
click at [46, 294] on p "Welcome" at bounding box center [35, 292] width 37 height 5
click at [93, 296] on span "Sign Out" at bounding box center [97, 296] width 51 height 5
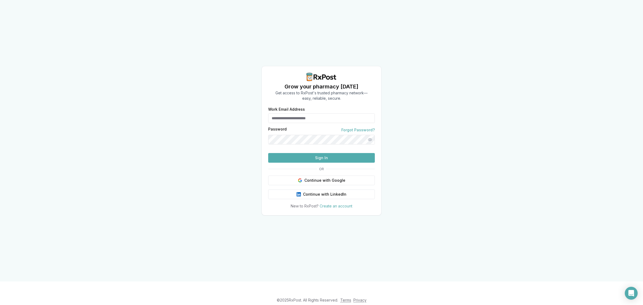
type input "**********"
drag, startPoint x: 172, startPoint y: 148, endPoint x: 167, endPoint y: 93, distance: 55.2
click at [172, 146] on div "**********" at bounding box center [321, 140] width 643 height 281
drag, startPoint x: 318, startPoint y: 107, endPoint x: 255, endPoint y: 113, distance: 63.4
click at [255, 113] on div "**********" at bounding box center [321, 140] width 643 height 281
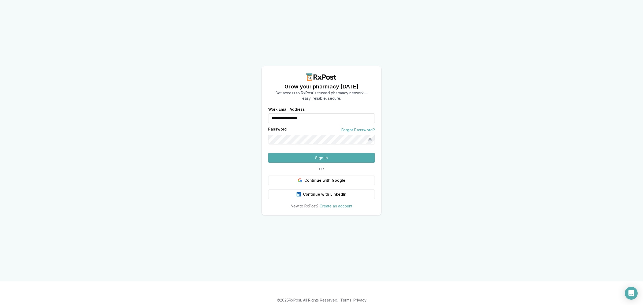
type input "**********"
click at [320, 163] on button "Sign In" at bounding box center [321, 158] width 107 height 10
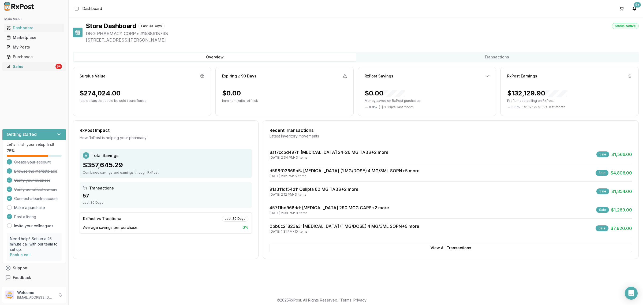
click at [49, 68] on div "Sales" at bounding box center [30, 66] width 48 height 5
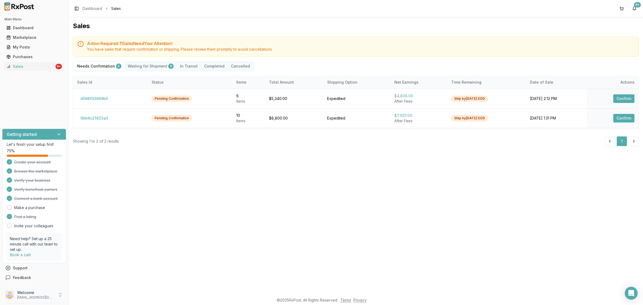
click at [43, 293] on p "Welcome" at bounding box center [35, 292] width 37 height 5
click at [81, 297] on span "Sign Out" at bounding box center [97, 296] width 51 height 5
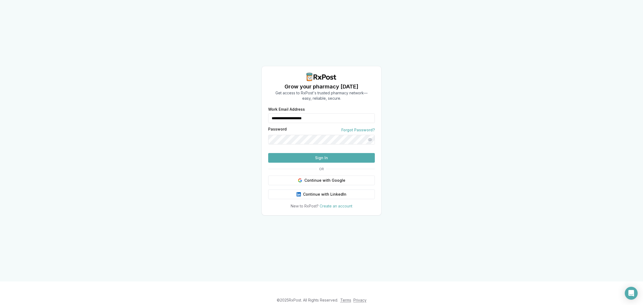
click at [162, 132] on div "**********" at bounding box center [321, 140] width 643 height 281
drag, startPoint x: 334, startPoint y: 105, endPoint x: 287, endPoint y: 111, distance: 47.1
click at [255, 112] on div "**********" at bounding box center [321, 140] width 643 height 281
type input "**********"
click at [310, 163] on button "Sign In" at bounding box center [321, 158] width 107 height 10
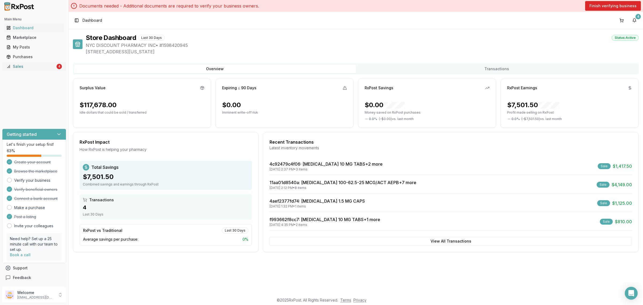
click at [48, 70] on link "Sales 4" at bounding box center [34, 67] width 60 height 10
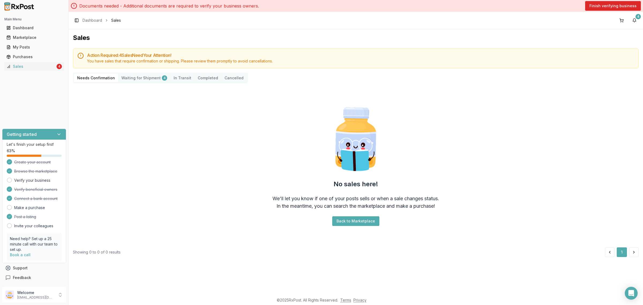
click at [148, 81] on Shipment "Waiting for Shipment 4" at bounding box center [144, 78] width 52 height 9
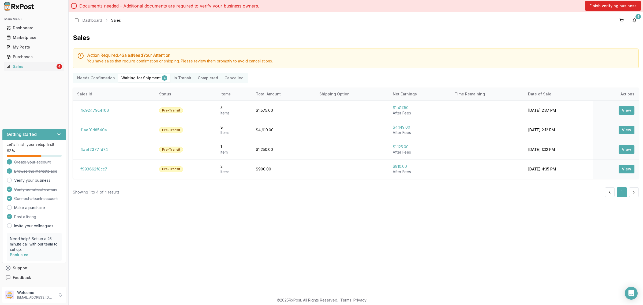
click at [104, 81] on Confirmation "Needs Confirmation" at bounding box center [96, 78] width 44 height 9
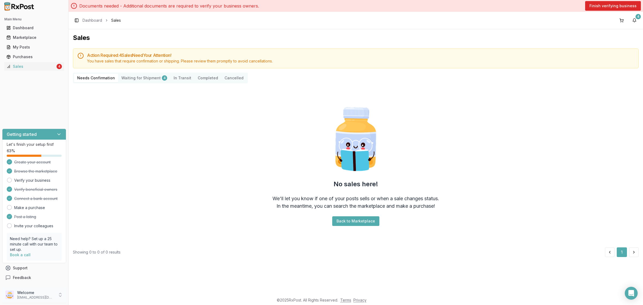
click at [46, 297] on p "nycdiscountpharma2@gmail.com" at bounding box center [35, 297] width 37 height 4
click at [91, 296] on span "Sign Out" at bounding box center [97, 296] width 51 height 5
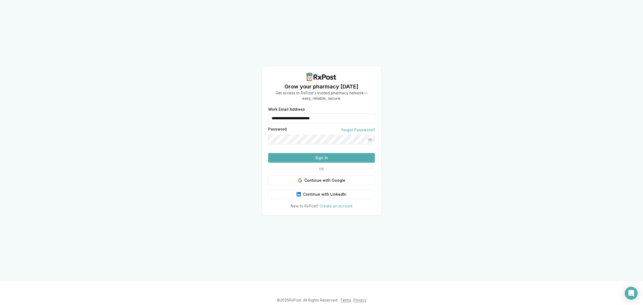
drag, startPoint x: 365, startPoint y: 105, endPoint x: 244, endPoint y: 131, distance: 123.6
click at [244, 131] on div "**********" at bounding box center [321, 140] width 643 height 281
type input "**********"
click at [319, 163] on button "Sign In" at bounding box center [321, 158] width 107 height 10
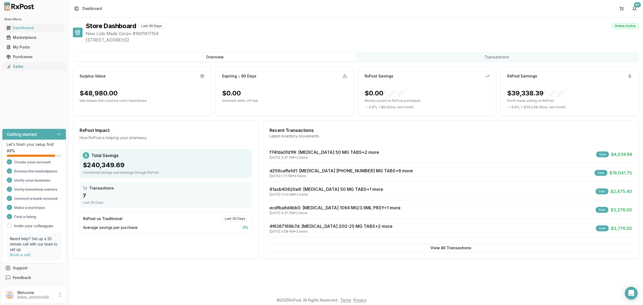
click at [34, 66] on div "Sales" at bounding box center [33, 66] width 55 height 5
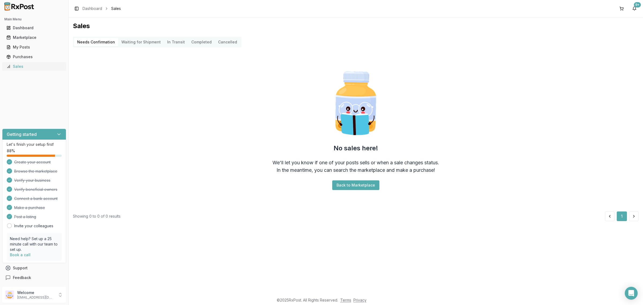
click at [21, 65] on div "Sales" at bounding box center [33, 66] width 55 height 5
click at [37, 50] on link "My Posts" at bounding box center [34, 47] width 60 height 10
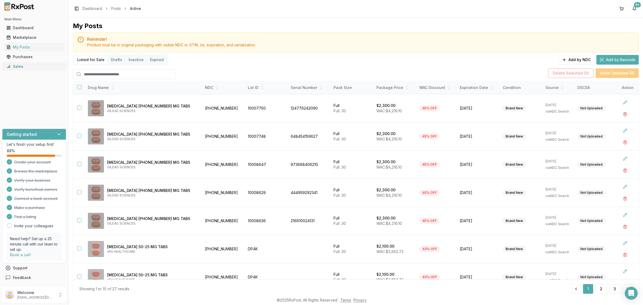
click at [31, 70] on link "Sales" at bounding box center [34, 67] width 60 height 10
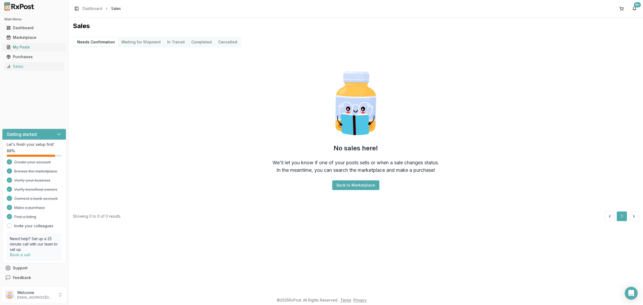
click at [42, 47] on div "My Posts" at bounding box center [33, 47] width 55 height 5
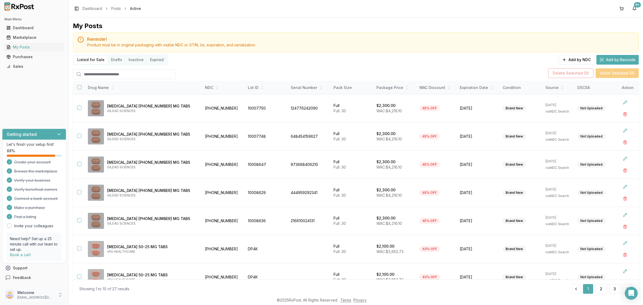
click at [54, 298] on div "Welcome [EMAIL_ADDRESS][DOMAIN_NAME]" at bounding box center [34, 295] width 64 height 16
click at [81, 295] on span "Sign Out" at bounding box center [97, 296] width 51 height 5
